Goal: Find specific page/section: Find specific page/section

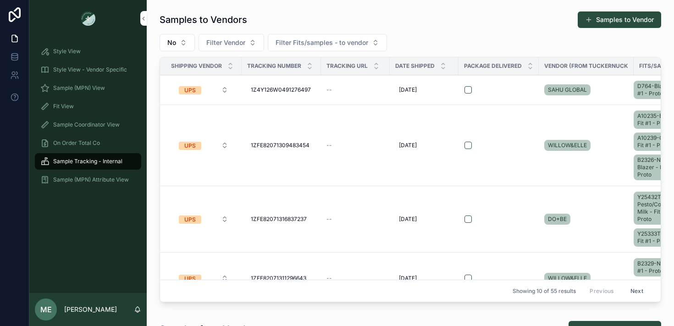
click at [104, 108] on div "Fit View" at bounding box center [87, 106] width 95 height 15
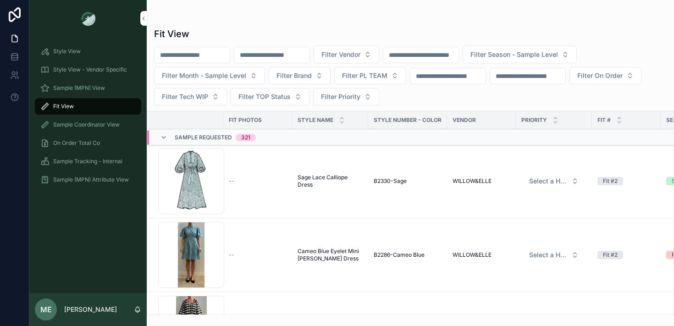
click at [102, 52] on div "Style View" at bounding box center [87, 51] width 95 height 15
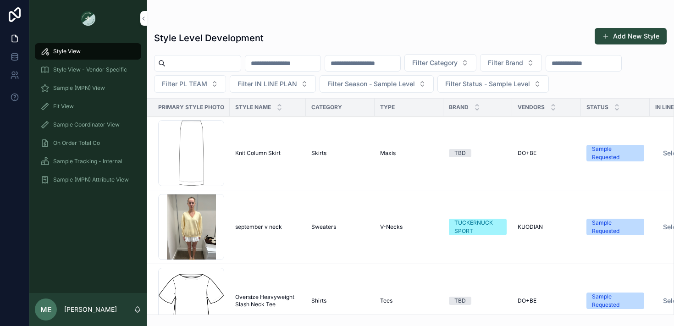
click at [89, 104] on div "Fit View" at bounding box center [87, 106] width 95 height 15
